Goal: Information Seeking & Learning: Learn about a topic

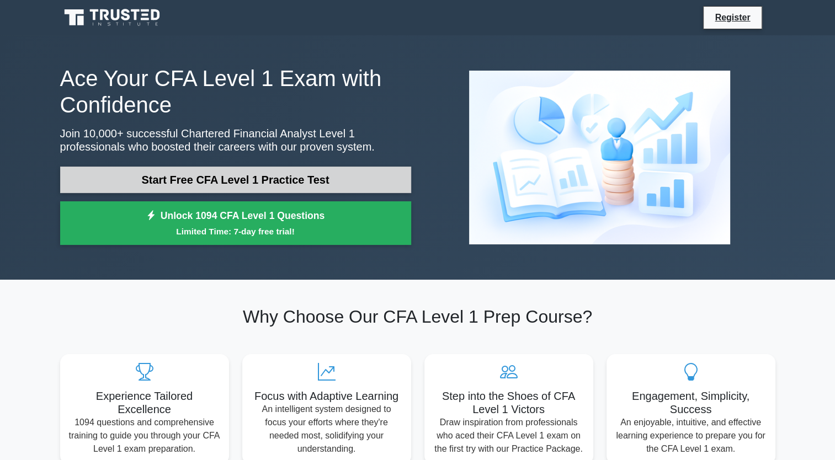
click at [227, 176] on link "Start Free CFA Level 1 Practice Test" at bounding box center [235, 180] width 351 height 26
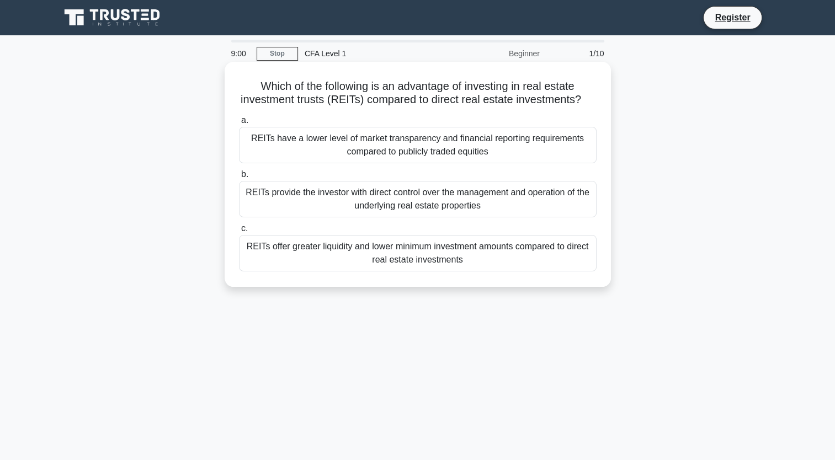
click at [419, 217] on div "REITs provide the investor with direct control over the management and operatio…" at bounding box center [417, 199] width 357 height 36
click at [239, 178] on input "b. REITs provide the investor with direct control over the management and opera…" at bounding box center [239, 174] width 0 height 7
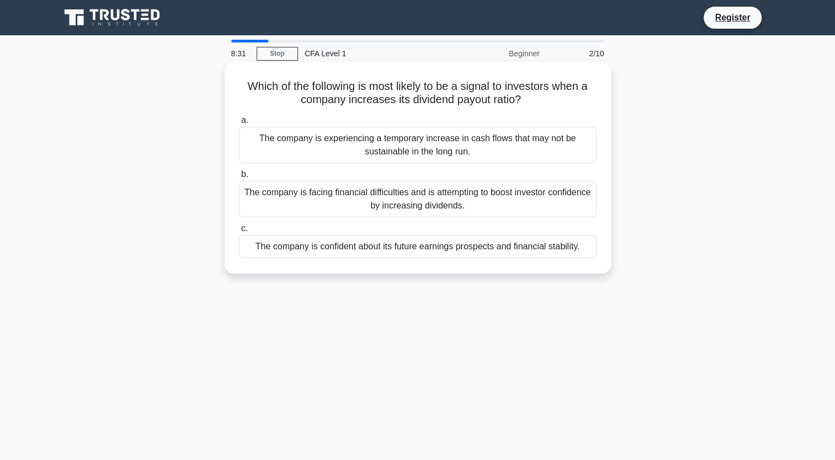
click at [407, 246] on div "The company is confident about its future earnings prospects and financial stab…" at bounding box center [417, 246] width 357 height 23
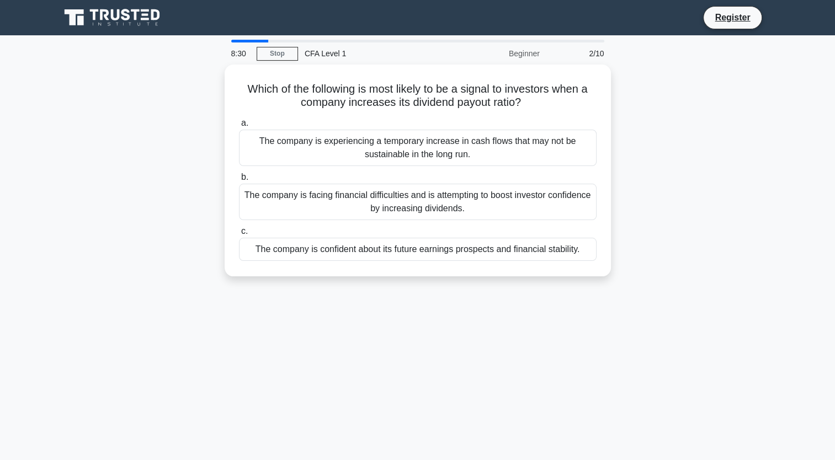
drag, startPoint x: 407, startPoint y: 246, endPoint x: 376, endPoint y: 292, distance: 56.0
click at [376, 292] on div "8:30 Stop CFA Level 1 Beginner 2/10 Which of the following is most likely to be…" at bounding box center [418, 316] width 728 height 552
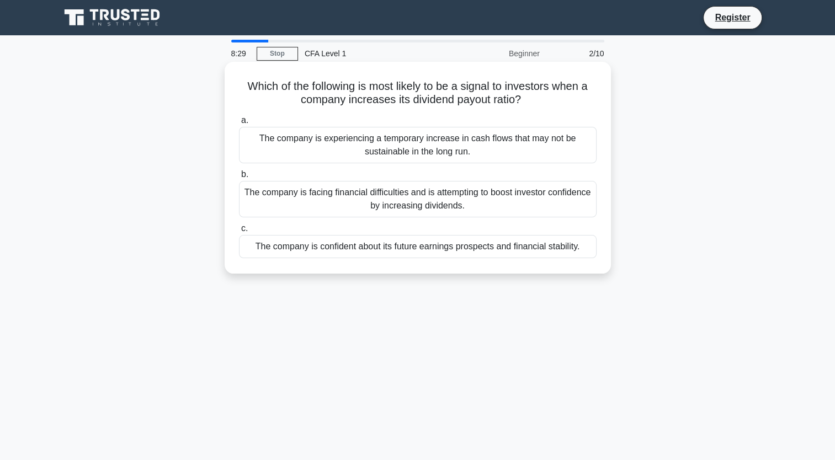
click at [342, 246] on div "The company is confident about its future earnings prospects and financial stab…" at bounding box center [417, 246] width 357 height 23
click at [239, 232] on input "c. The company is confident about its future earnings prospects and financial s…" at bounding box center [239, 228] width 0 height 7
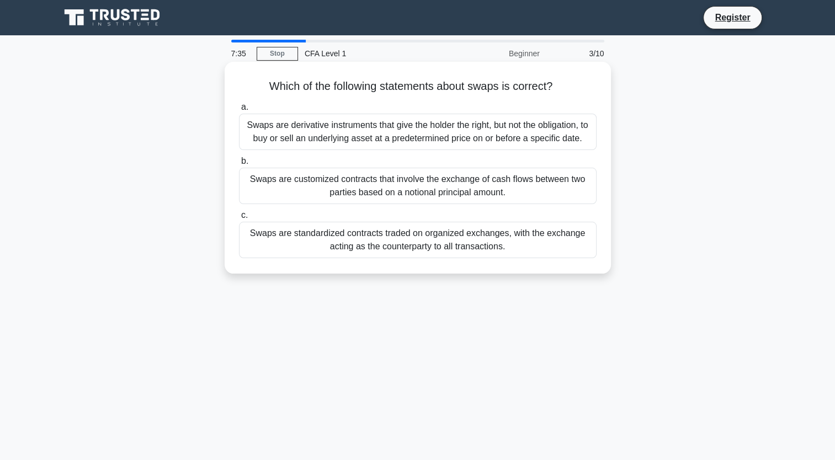
click at [489, 194] on div "Swaps are customized contracts that involve the exchange of cash flows between …" at bounding box center [417, 186] width 357 height 36
click at [239, 165] on input "b. Swaps are customized contracts that involve the exchange of cash flows betwe…" at bounding box center [239, 161] width 0 height 7
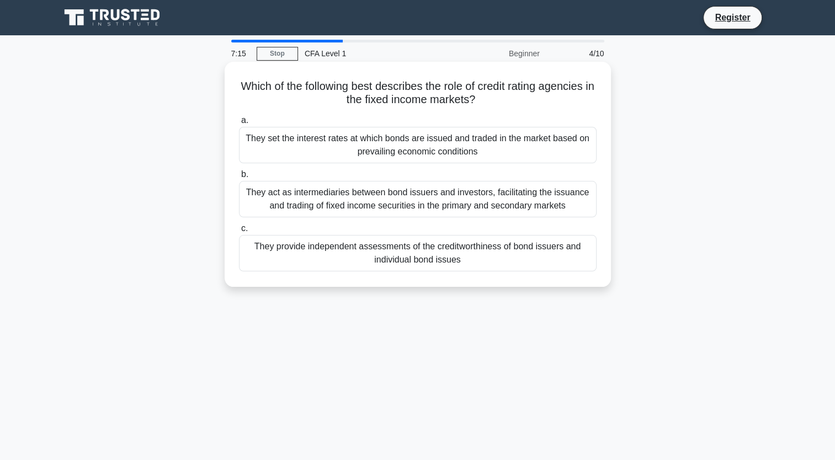
click at [477, 258] on div "They provide independent assessments of the creditworthiness of bond issuers an…" at bounding box center [417, 253] width 357 height 36
click at [239, 232] on input "c. They provide independent assessments of the creditworthiness of bond issuers…" at bounding box center [239, 228] width 0 height 7
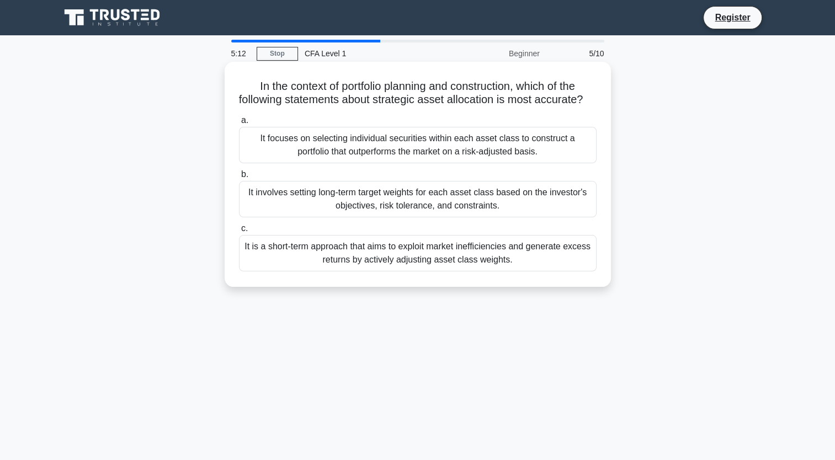
click at [466, 163] on div "It focuses on selecting individual securities within each asset class to constr…" at bounding box center [417, 145] width 357 height 36
click at [239, 124] on input "a. It focuses on selecting individual securities within each asset class to con…" at bounding box center [239, 120] width 0 height 7
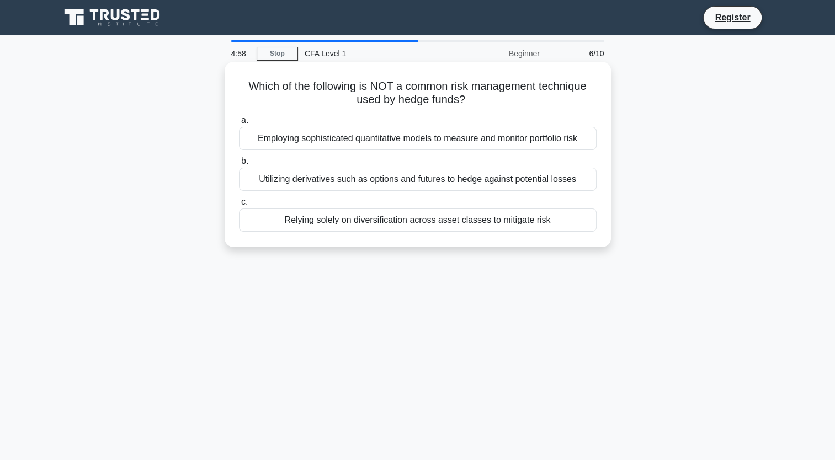
click at [404, 143] on div "Employing sophisticated quantitative models to measure and monitor portfolio ri…" at bounding box center [417, 138] width 357 height 23
click at [239, 124] on input "a. Employing sophisticated quantitative models to measure and monitor portfolio…" at bounding box center [239, 120] width 0 height 7
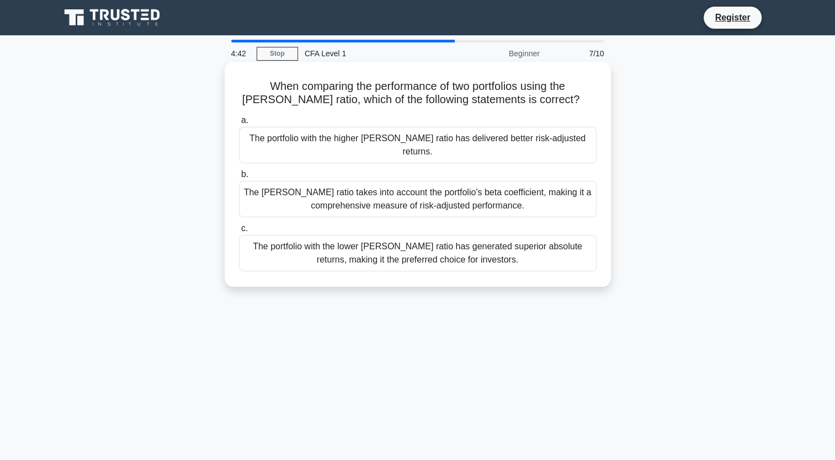
click at [388, 237] on div "The portfolio with the lower Sharpe ratio has generated superior absolute retur…" at bounding box center [417, 253] width 357 height 36
click at [239, 232] on input "c. The portfolio with the lower Sharpe ratio has generated superior absolute re…" at bounding box center [239, 228] width 0 height 7
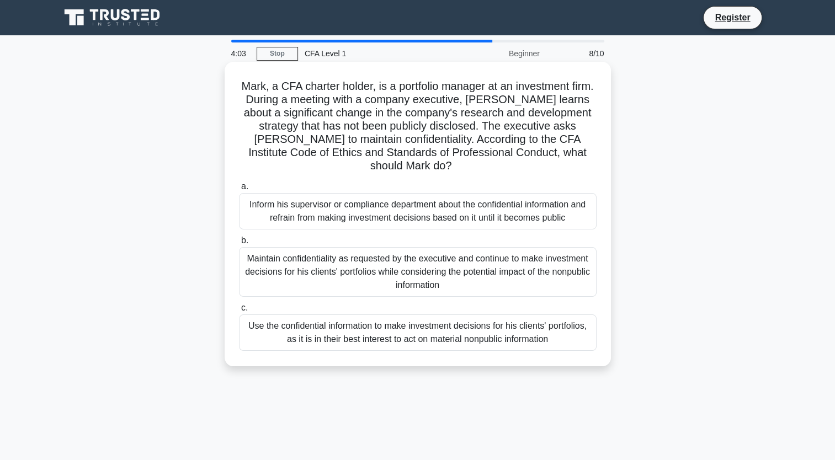
click at [432, 207] on div "Inform his supervisor or compliance department about the confidential informati…" at bounding box center [417, 211] width 357 height 36
click at [239, 190] on input "a. Inform his supervisor or compliance department about the confidential inform…" at bounding box center [239, 186] width 0 height 7
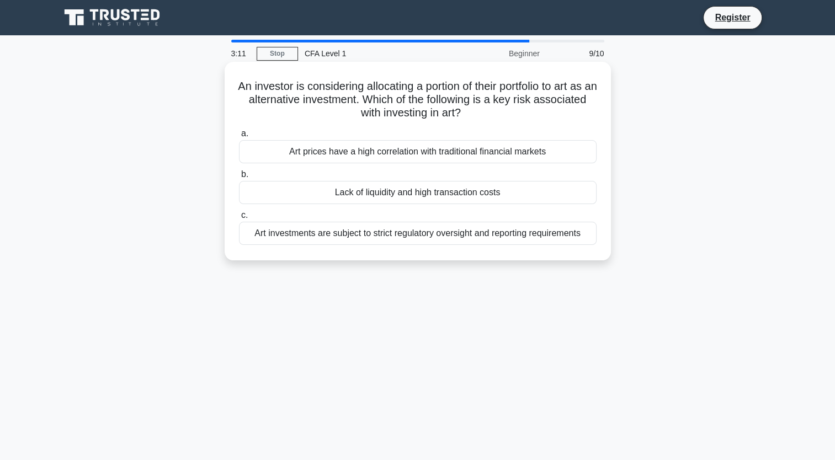
click at [407, 198] on div "Lack of liquidity and high transaction costs" at bounding box center [417, 192] width 357 height 23
click at [239, 178] on input "b. Lack of liquidity and high transaction costs" at bounding box center [239, 174] width 0 height 7
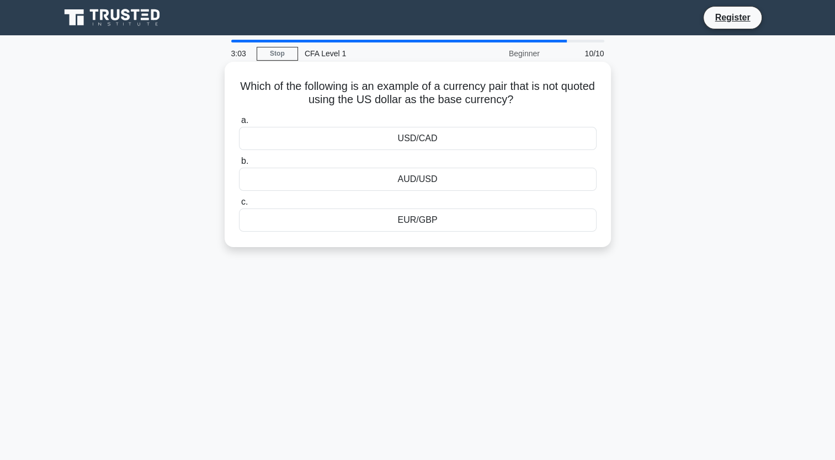
click at [430, 226] on div "EUR/GBP" at bounding box center [417, 220] width 357 height 23
click at [239, 206] on input "c. EUR/GBP" at bounding box center [239, 202] width 0 height 7
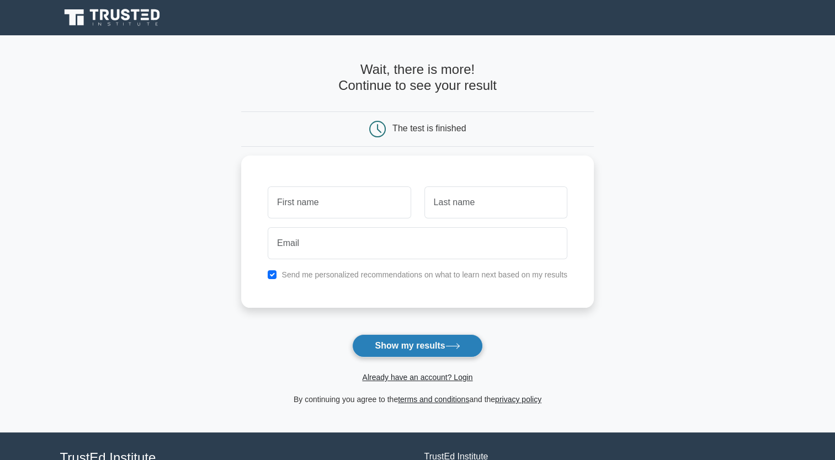
click at [428, 341] on button "Show my results" at bounding box center [417, 345] width 130 height 23
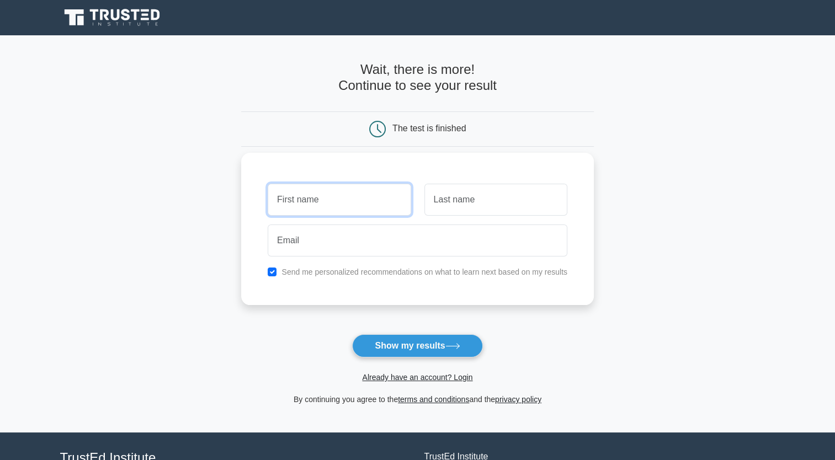
click at [351, 197] on input "text" at bounding box center [339, 200] width 143 height 32
type input "Nicholas"
click at [496, 201] on input "text" at bounding box center [495, 200] width 143 height 32
type input "A"
drag, startPoint x: 357, startPoint y: 199, endPoint x: 290, endPoint y: 201, distance: 66.8
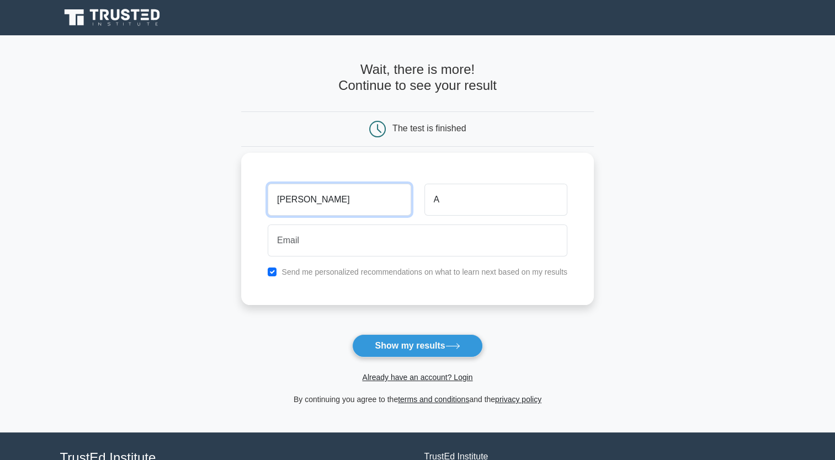
click at [290, 201] on input "Nicholas" at bounding box center [339, 200] width 143 height 32
type input "Nick"
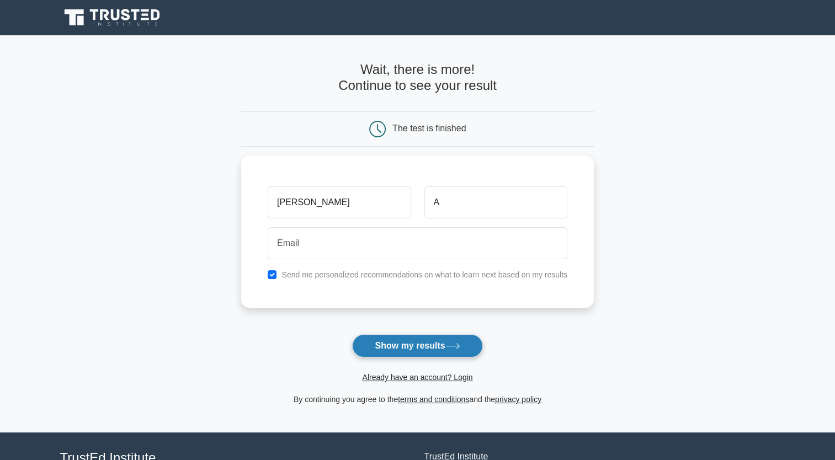
click at [400, 341] on button "Show my results" at bounding box center [417, 345] width 130 height 23
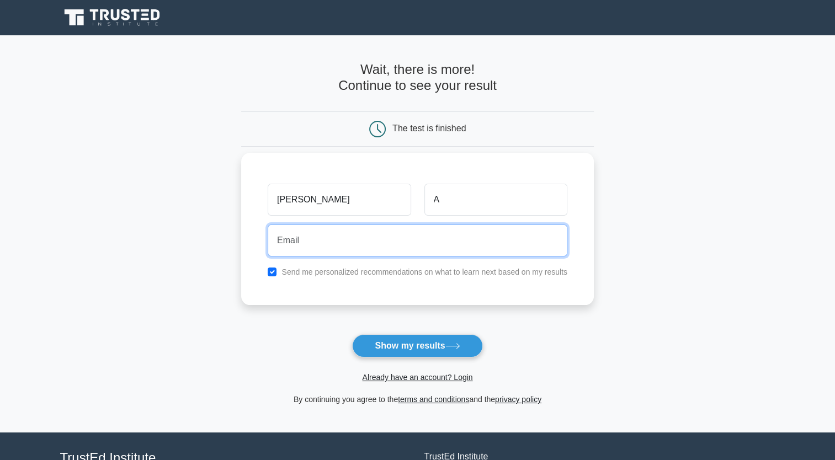
click at [349, 233] on input "email" at bounding box center [418, 241] width 300 height 32
type input "nicholas.amalo@gmail.com"
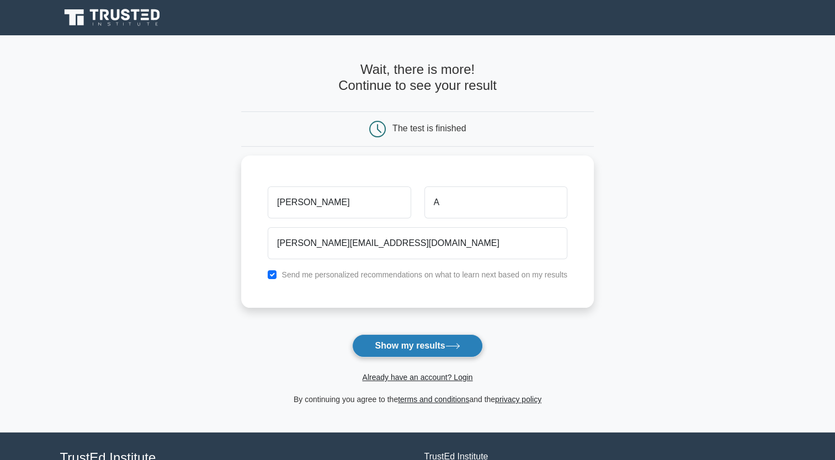
click at [402, 345] on button "Show my results" at bounding box center [417, 345] width 130 height 23
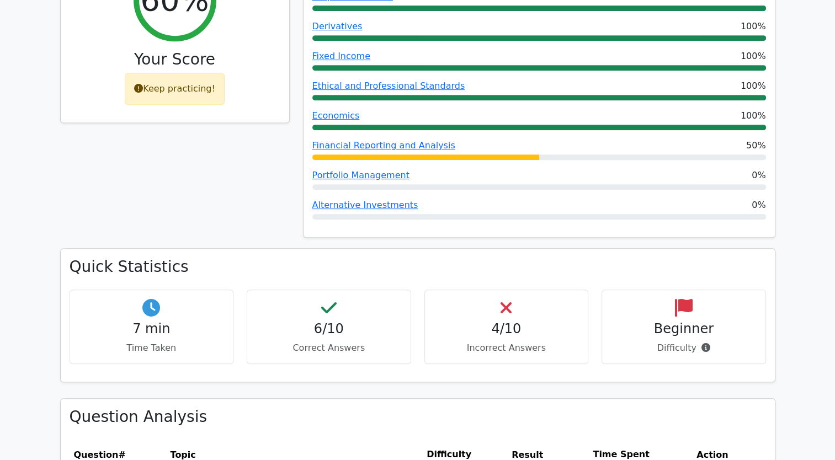
scroll to position [552, 0]
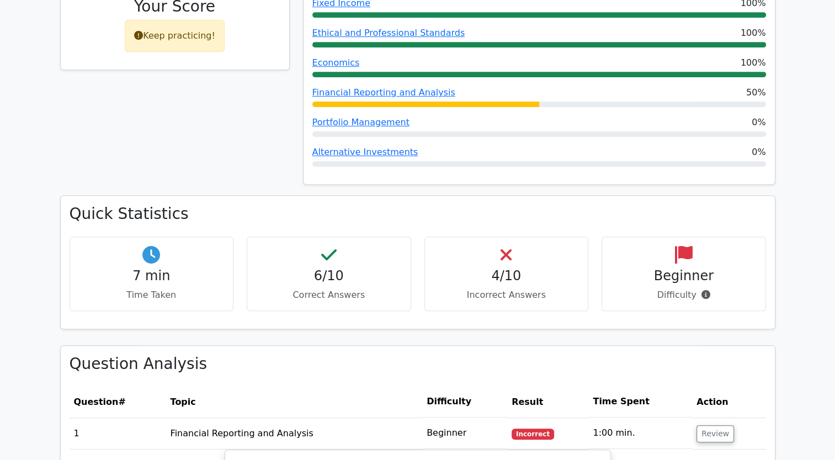
click at [533, 268] on h4 "4/10" at bounding box center [507, 276] width 146 height 16
click at [513, 268] on h4 "4/10" at bounding box center [507, 276] width 146 height 16
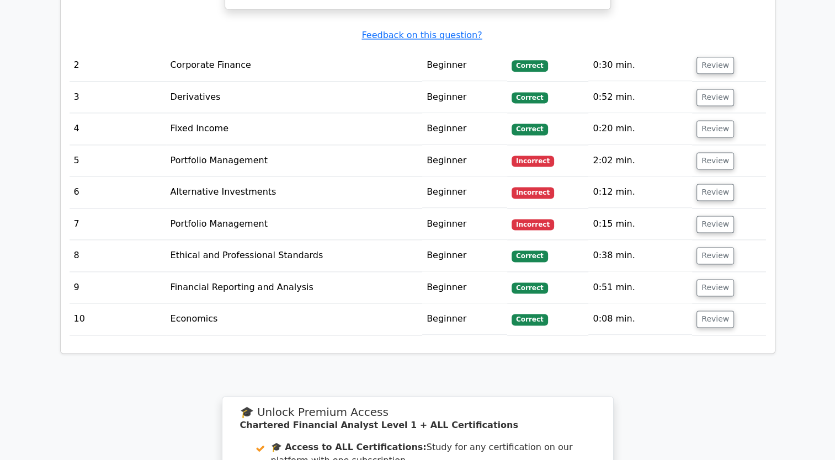
scroll to position [1324, 0]
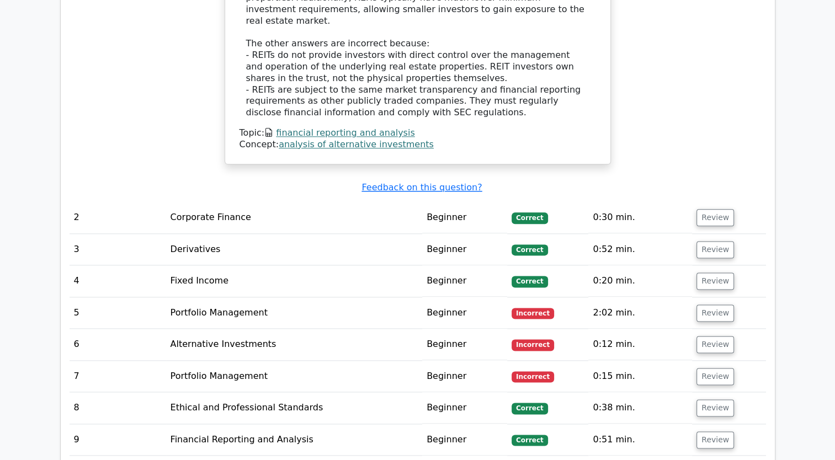
click at [330, 297] on td "Portfolio Management" at bounding box center [294, 312] width 256 height 31
click at [480, 297] on td "Beginner" at bounding box center [464, 312] width 85 height 31
click at [700, 304] on button "Review" at bounding box center [715, 312] width 38 height 17
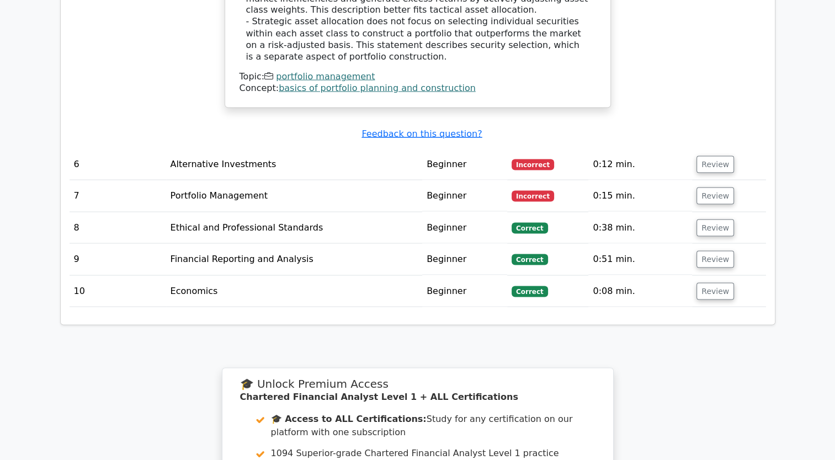
scroll to position [2096, 0]
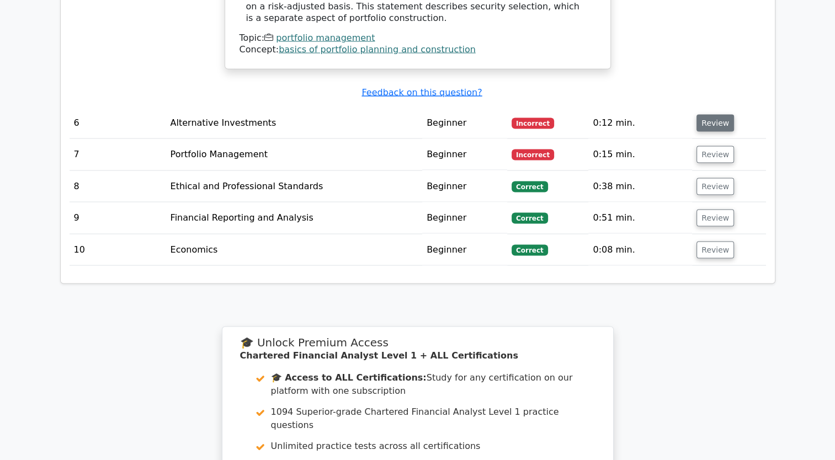
click at [724, 115] on button "Review" at bounding box center [715, 123] width 38 height 17
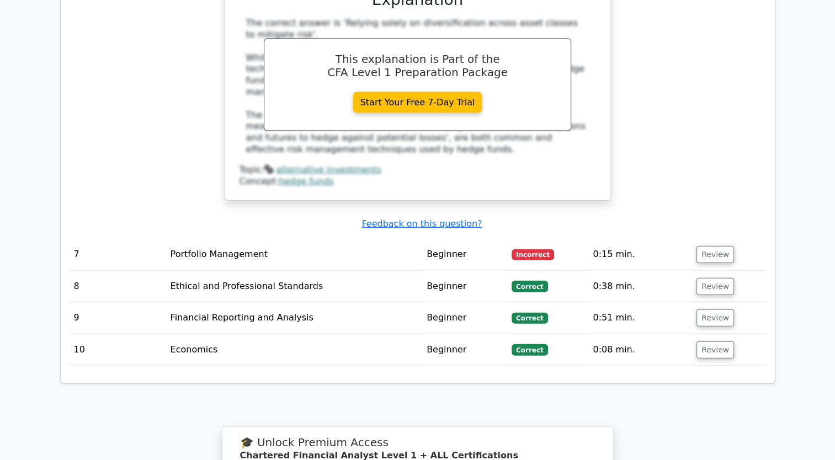
scroll to position [2482, 0]
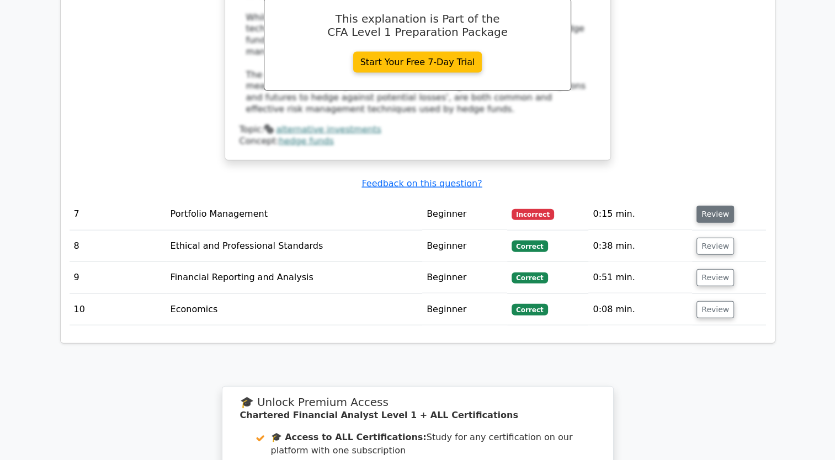
click at [722, 206] on button "Review" at bounding box center [715, 214] width 38 height 17
